Goal: Check status: Check status

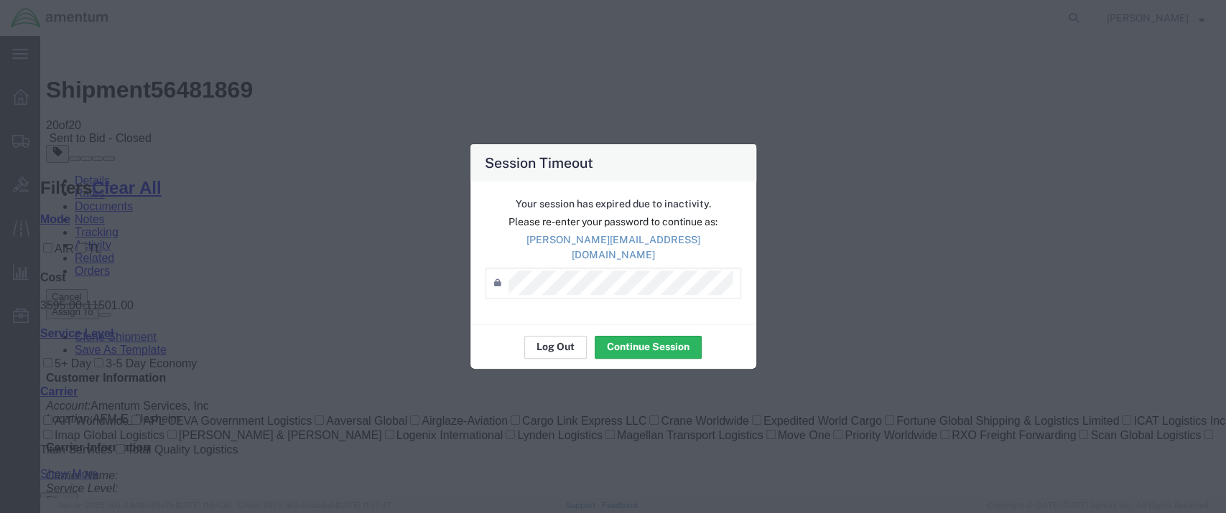
click at [562, 340] on button "Log Out" at bounding box center [555, 347] width 62 height 23
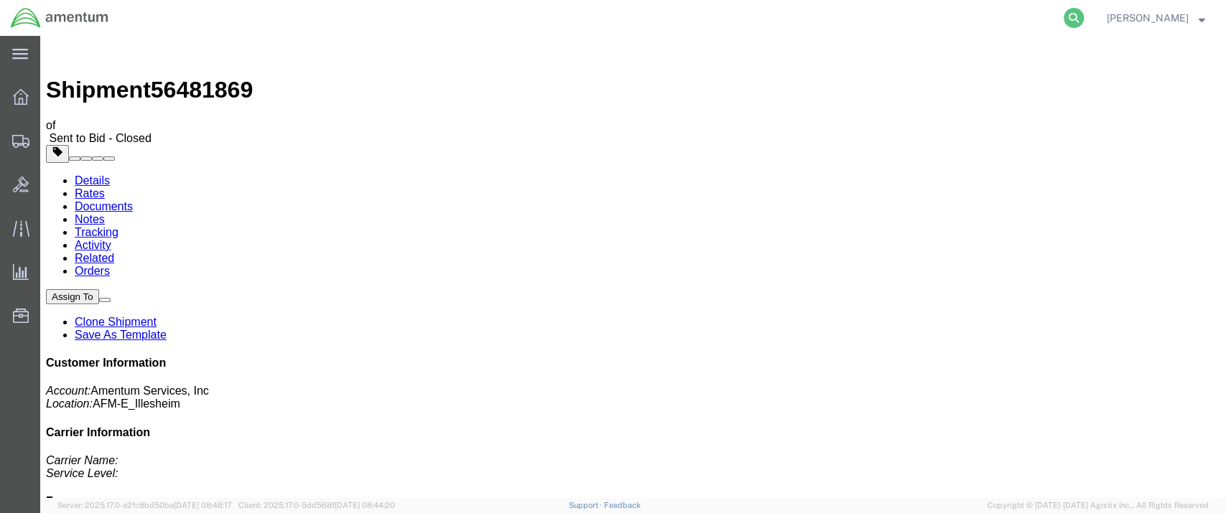
click at [1083, 17] on icon at bounding box center [1073, 18] width 20 height 20
click at [847, 19] on input "search" at bounding box center [845, 18] width 437 height 34
paste input "RMAF-25161-0005"
type input "RMAF-25161-0005"
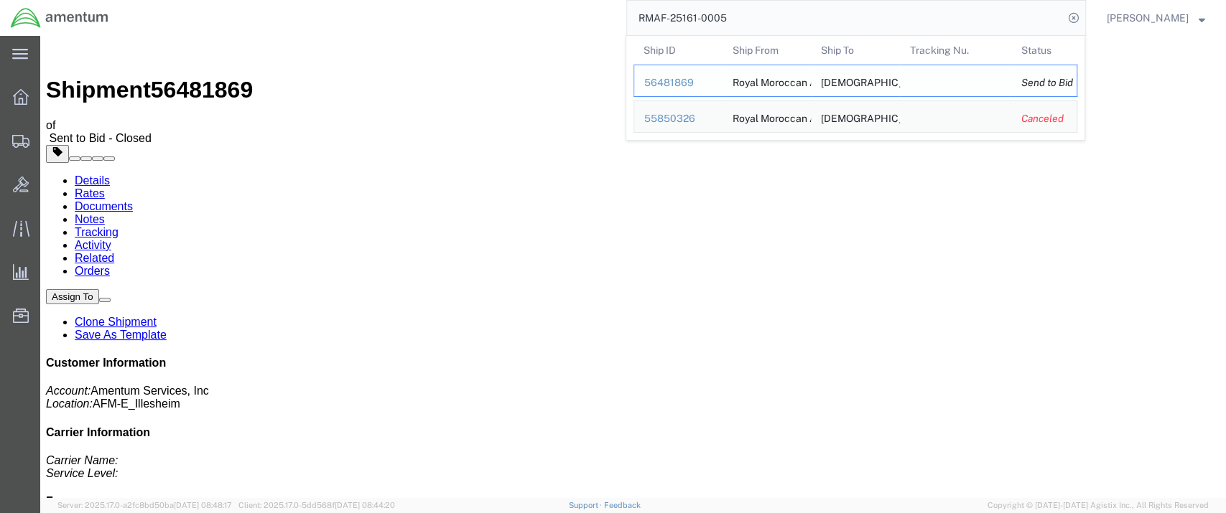
click at [689, 80] on div "56481869" at bounding box center [678, 82] width 68 height 15
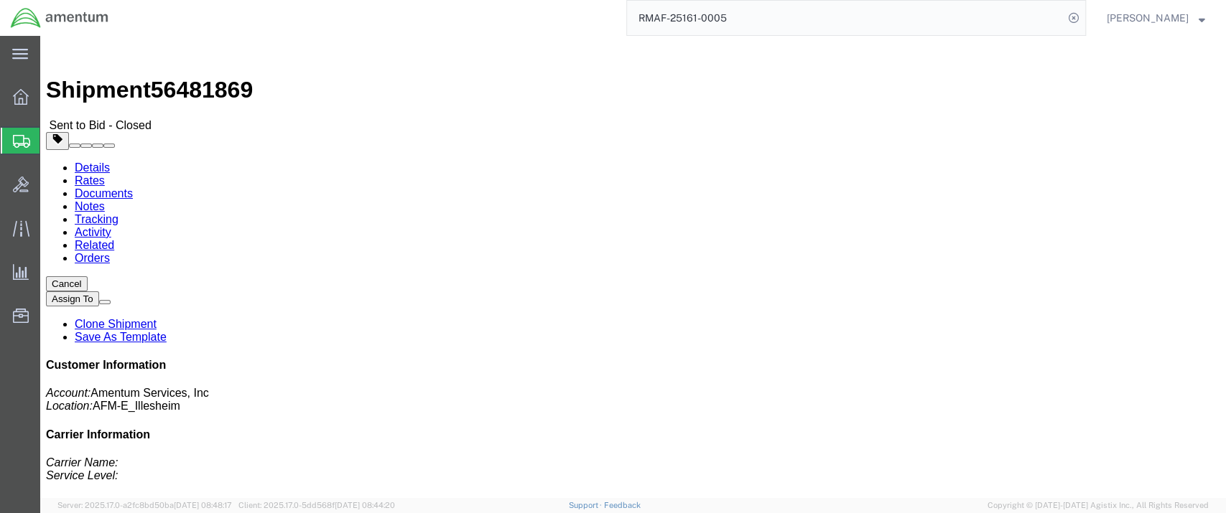
click link "Rates"
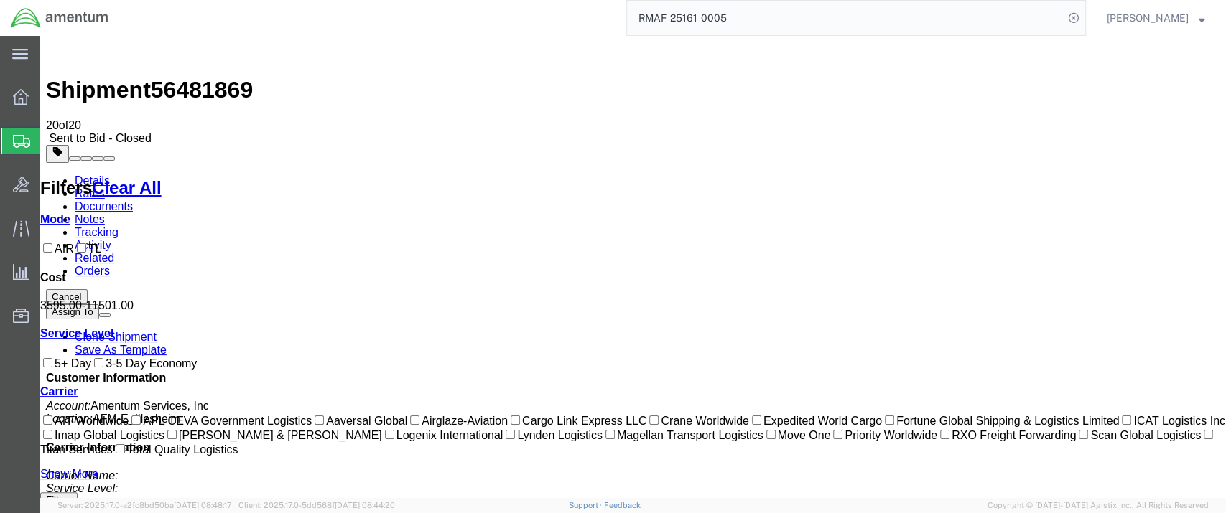
drag, startPoint x: 233, startPoint y: 50, endPoint x: 162, endPoint y: 51, distance: 70.4
click at [162, 77] on span "56481869" at bounding box center [202, 90] width 102 height 26
copy span "56481869"
click at [88, 174] on link "Details" at bounding box center [92, 180] width 35 height 12
